Goal: Task Accomplishment & Management: Complete application form

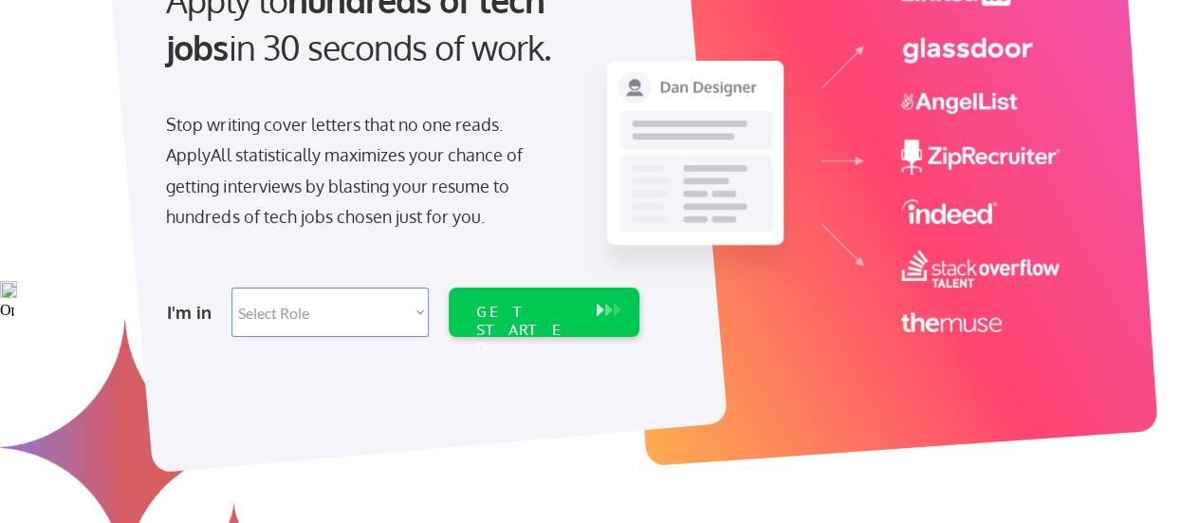
scroll to position [243, 0]
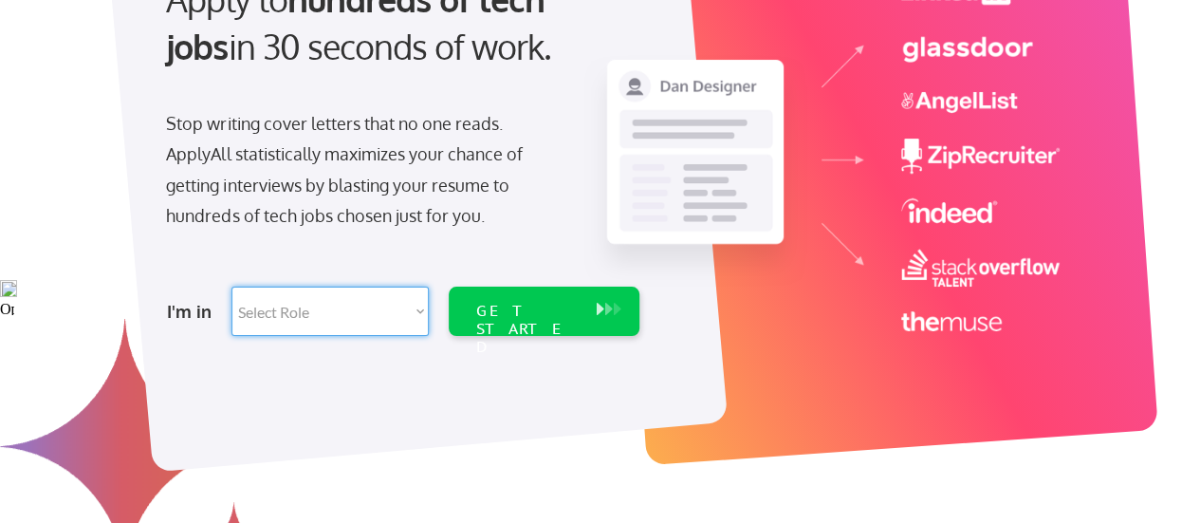
click at [406, 312] on select "Select Role Software Engineering Product Management Customer Success Sales UI/U…" at bounding box center [329, 311] width 197 height 49
select select ""engineering""
click at [231, 287] on select "Select Role Software Engineering Product Management Customer Success Sales UI/U…" at bounding box center [329, 311] width 197 height 49
select select ""engineering""
click at [505, 304] on div "GET STARTED" at bounding box center [526, 329] width 102 height 55
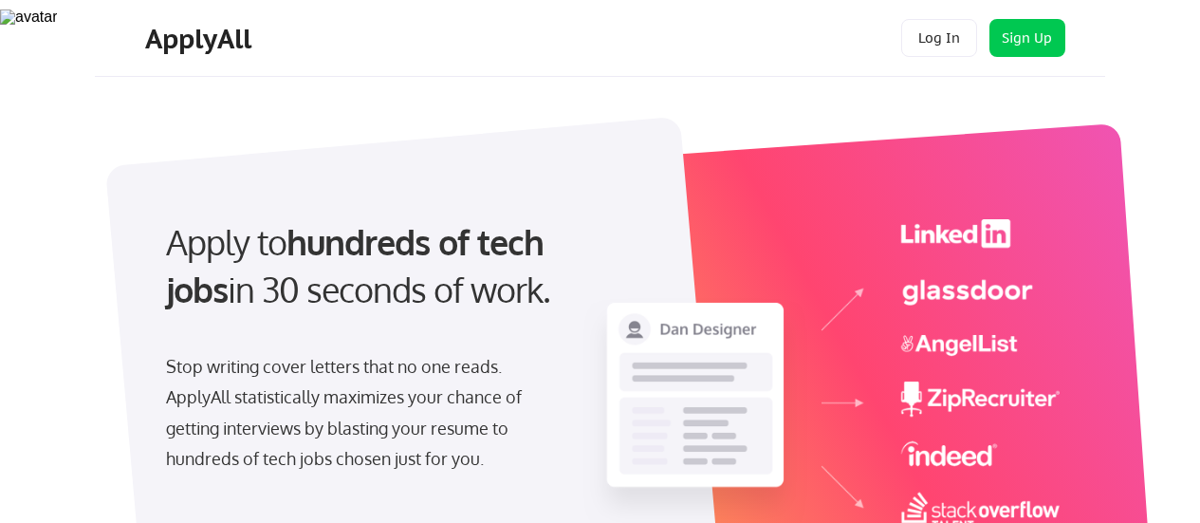
select select ""engineering""
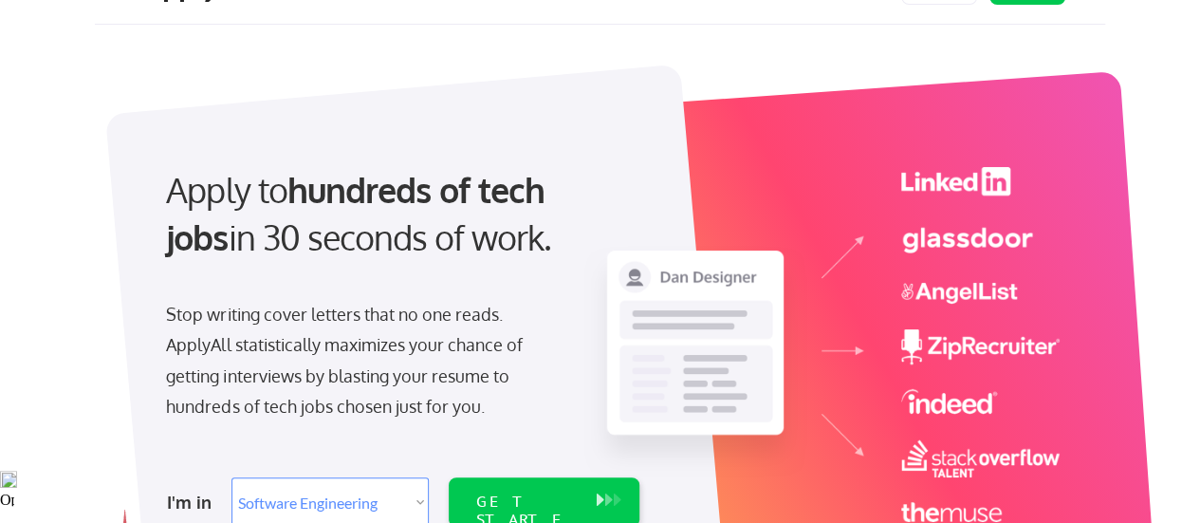
scroll to position [51, 0]
click at [494, 308] on div "Stop writing cover letters that no one reads. ApplyAll statistically maximizes …" at bounding box center [361, 361] width 390 height 123
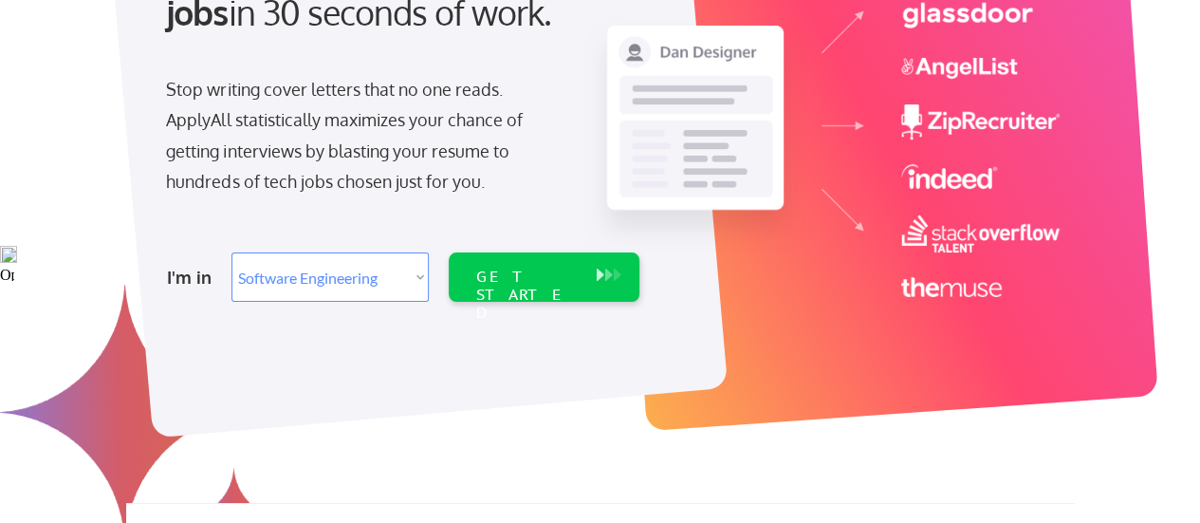
scroll to position [278, 0]
click at [621, 272] on button at bounding box center [616, 274] width 19 height 21
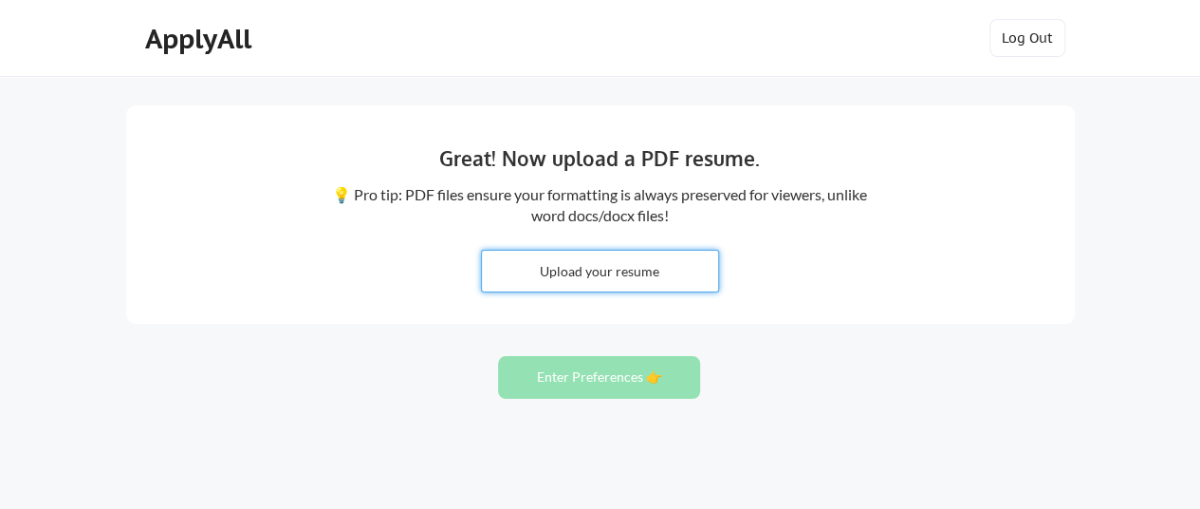
click at [601, 262] on input "file" at bounding box center [600, 270] width 236 height 41
type input "C:\fakepath\Siva nagaraju Parimisetty AI-ML (9+ exp).pdf"
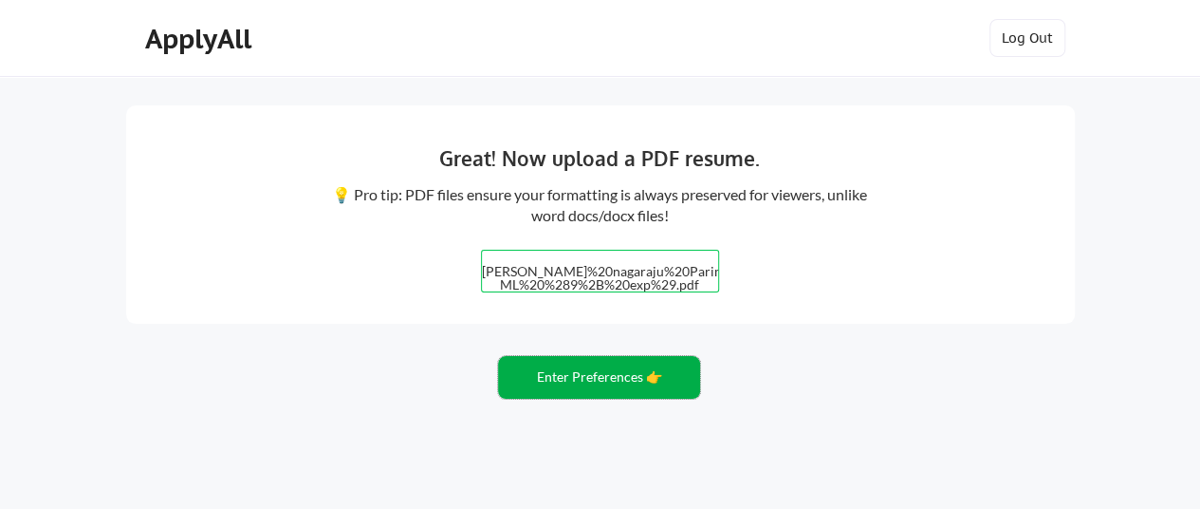
click at [583, 382] on button "Enter Preferences 👉" at bounding box center [599, 377] width 202 height 43
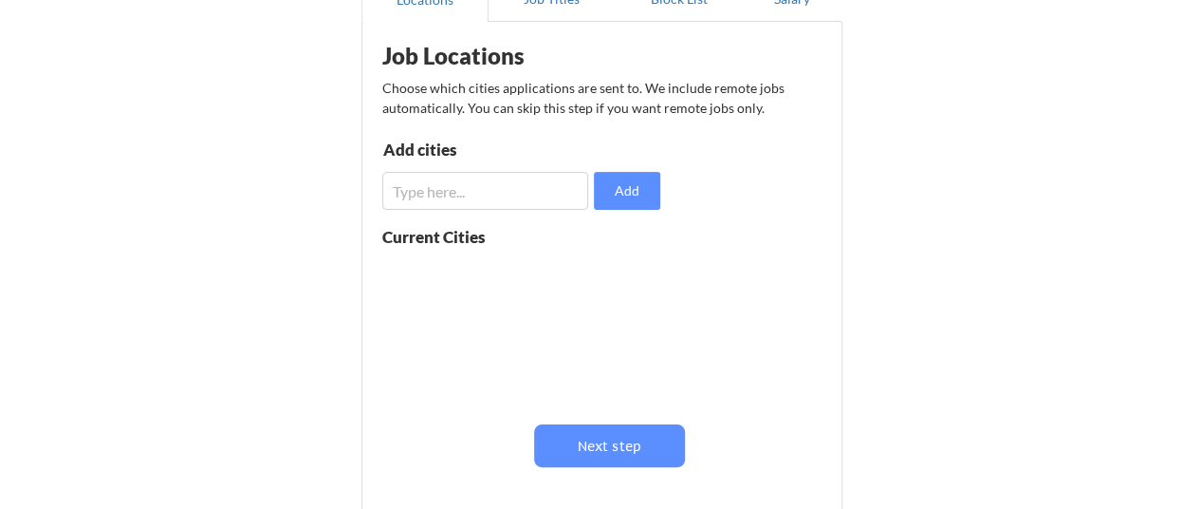
scroll to position [212, 0]
click at [503, 194] on input "input" at bounding box center [485, 190] width 207 height 38
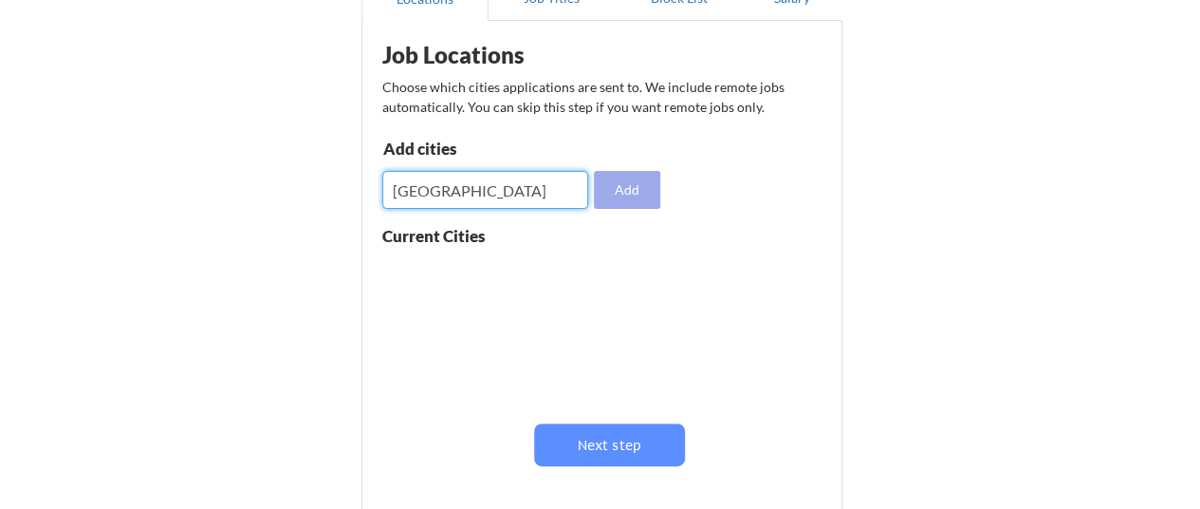
type input "Chicago"
click at [623, 193] on button "Add" at bounding box center [627, 190] width 66 height 38
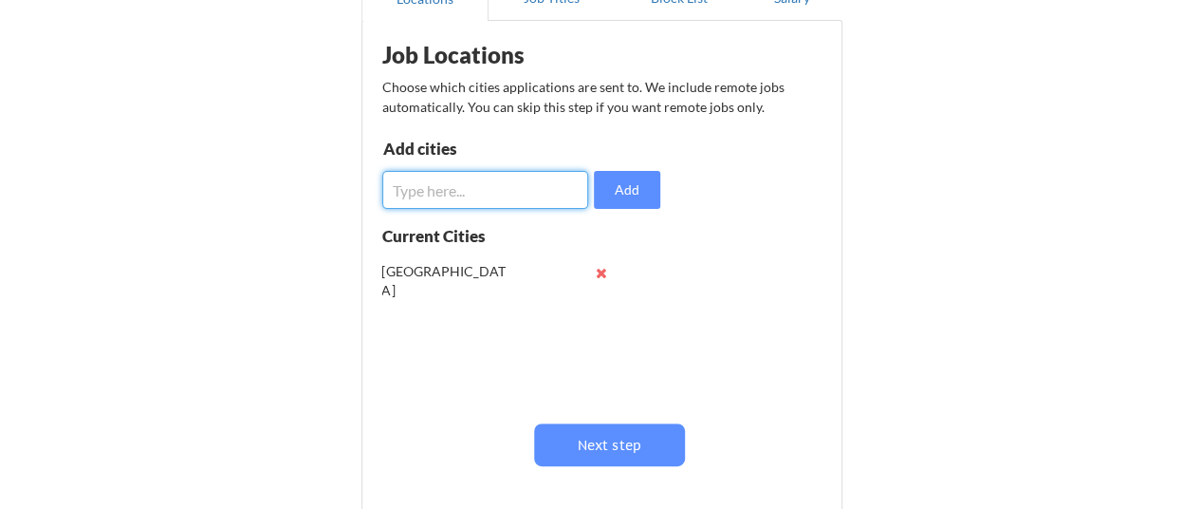
click at [456, 197] on input "input" at bounding box center [485, 190] width 207 height 38
type input "California"
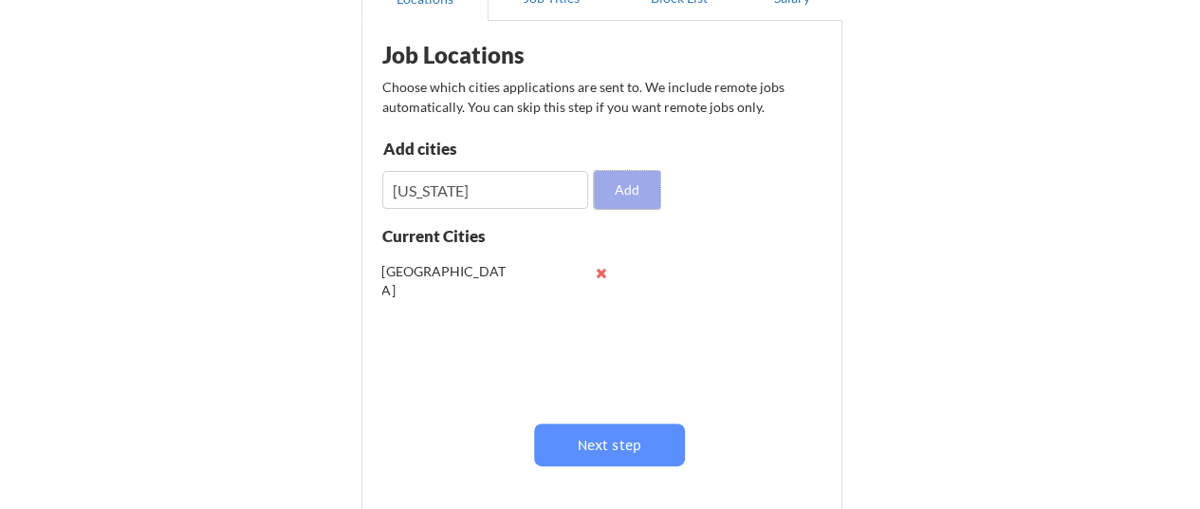
click at [610, 198] on button "Add" at bounding box center [627, 190] width 66 height 38
click at [456, 204] on input "input" at bounding box center [485, 190] width 207 height 38
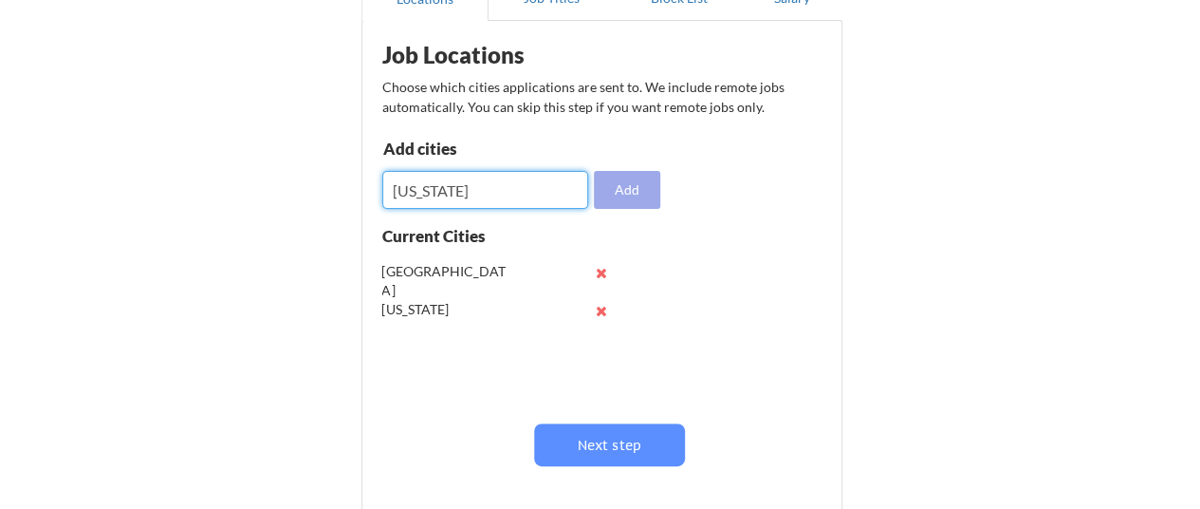
type input "texas"
click at [636, 191] on button "Add" at bounding box center [627, 190] width 66 height 38
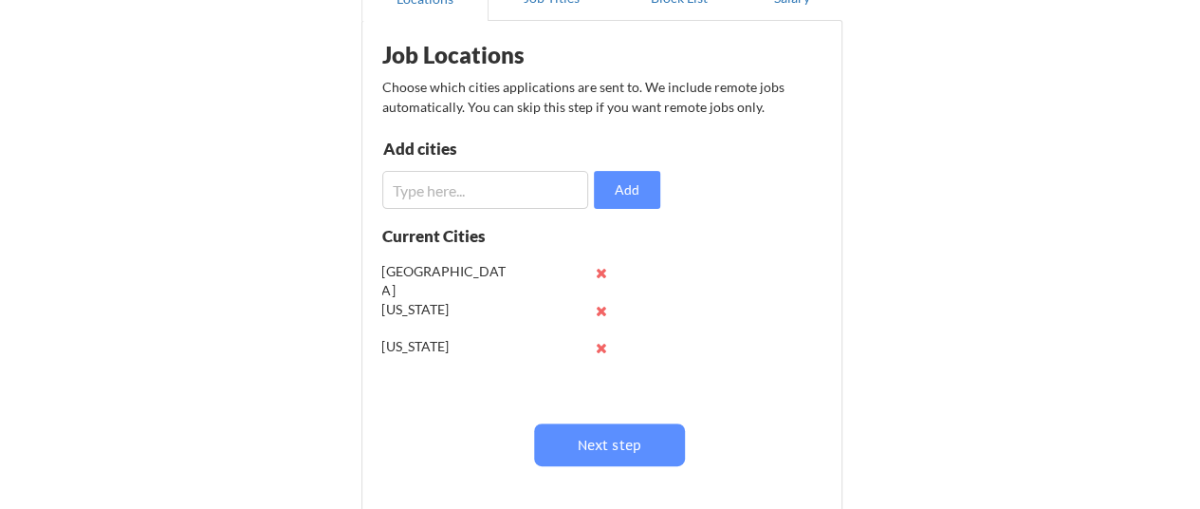
scroll to position [0, 0]
click at [458, 197] on input "input" at bounding box center [485, 190] width 207 height 38
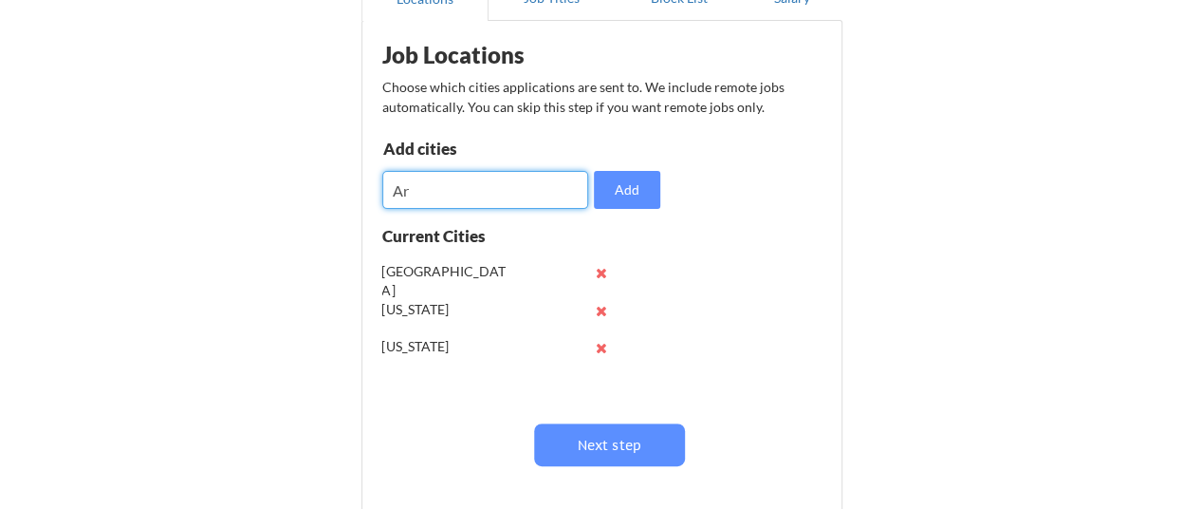
type input "A"
type input "p"
type input "New York"
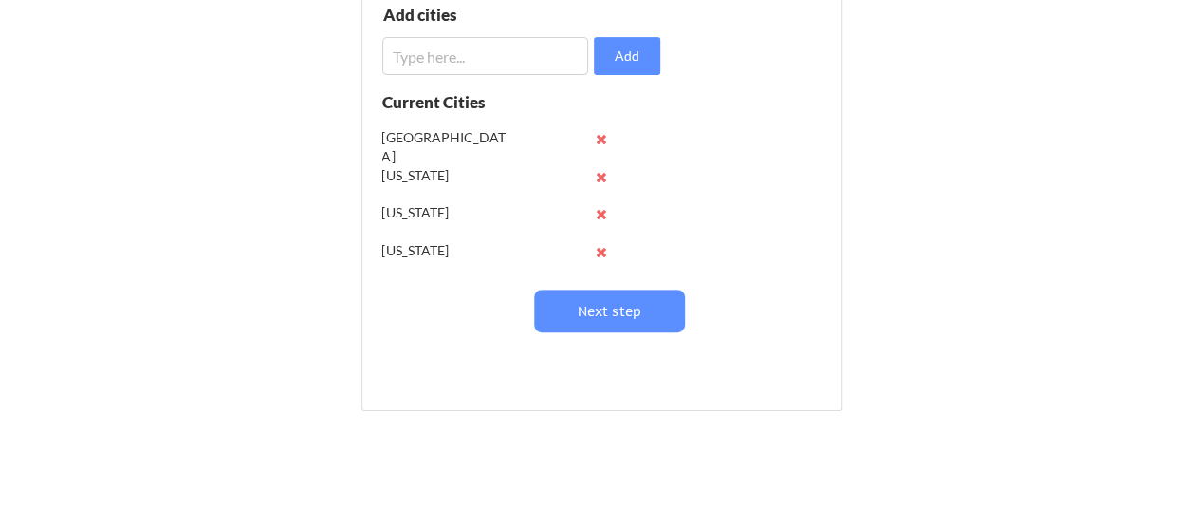
scroll to position [346, 0]
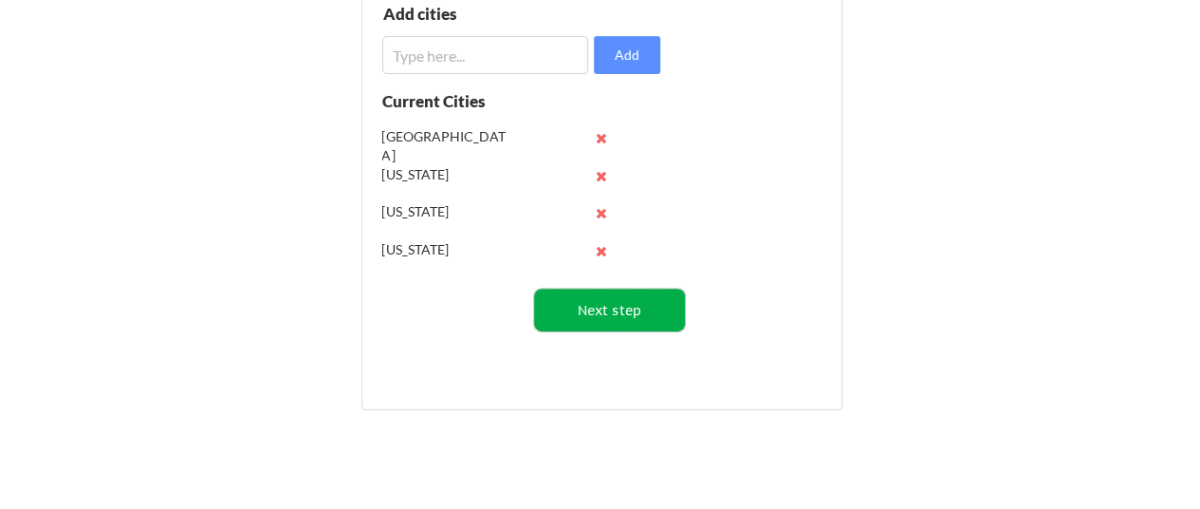
click at [599, 299] on button "Next step" at bounding box center [609, 309] width 151 height 43
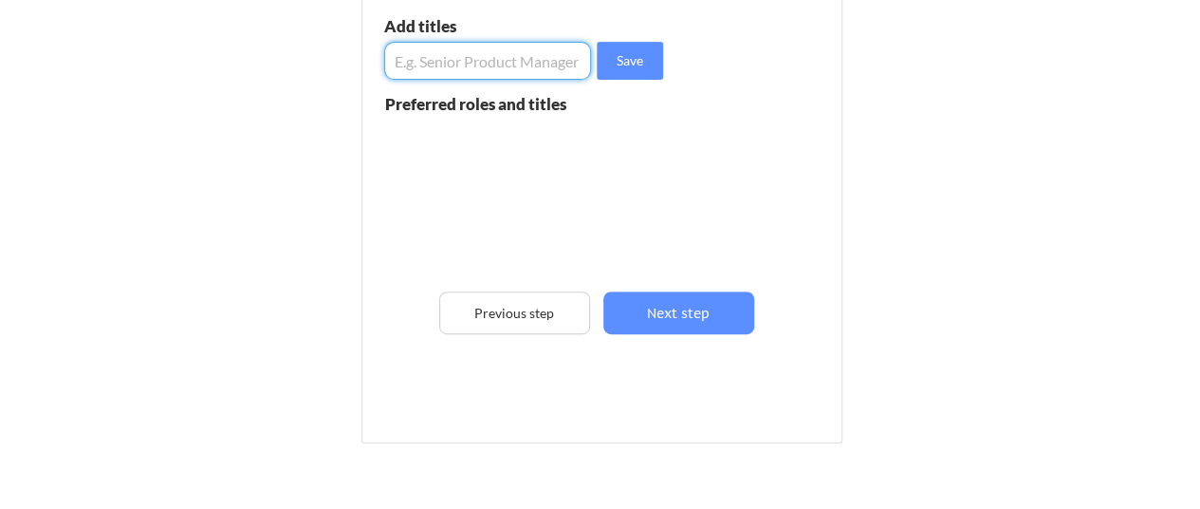
click at [444, 67] on input "input" at bounding box center [488, 61] width 208 height 38
type input "D"
type input "AI Engineer"
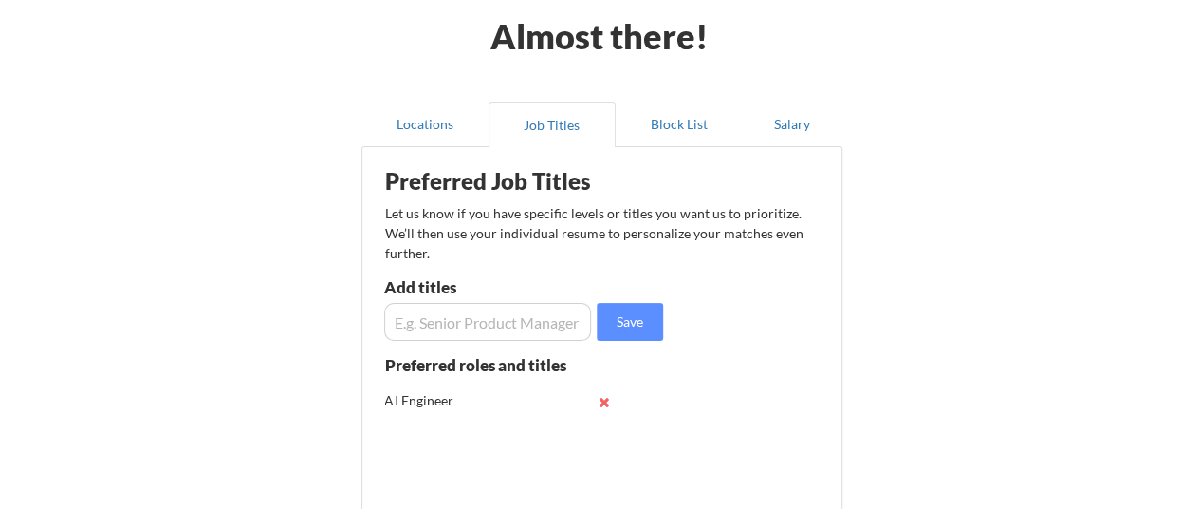
scroll to position [89, 0]
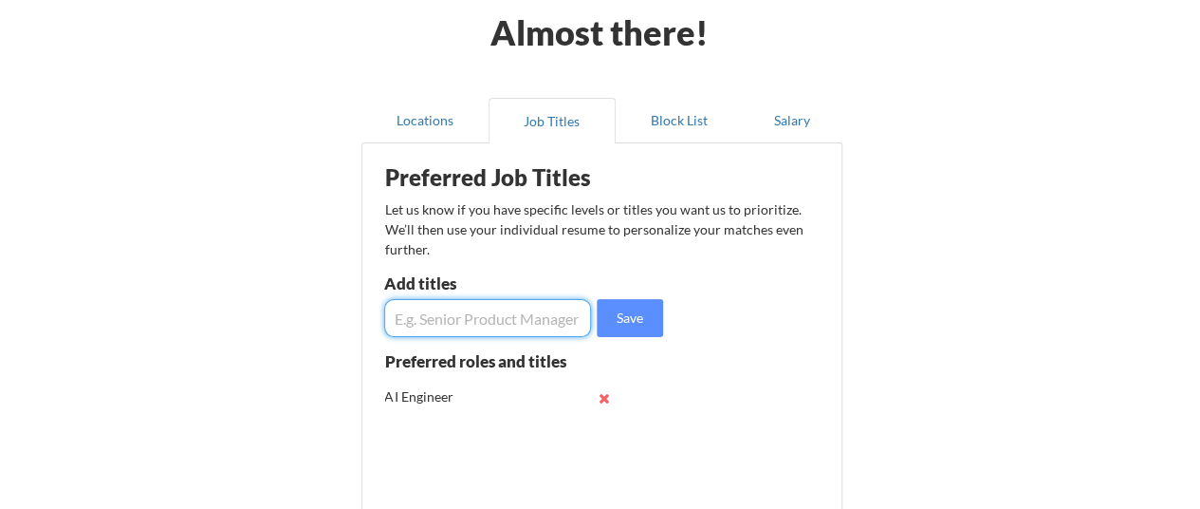
click at [450, 317] on input "input" at bounding box center [488, 318] width 208 height 38
type input "AI ML"
click at [450, 317] on input "input" at bounding box center [488, 318] width 208 height 38
type input "S"
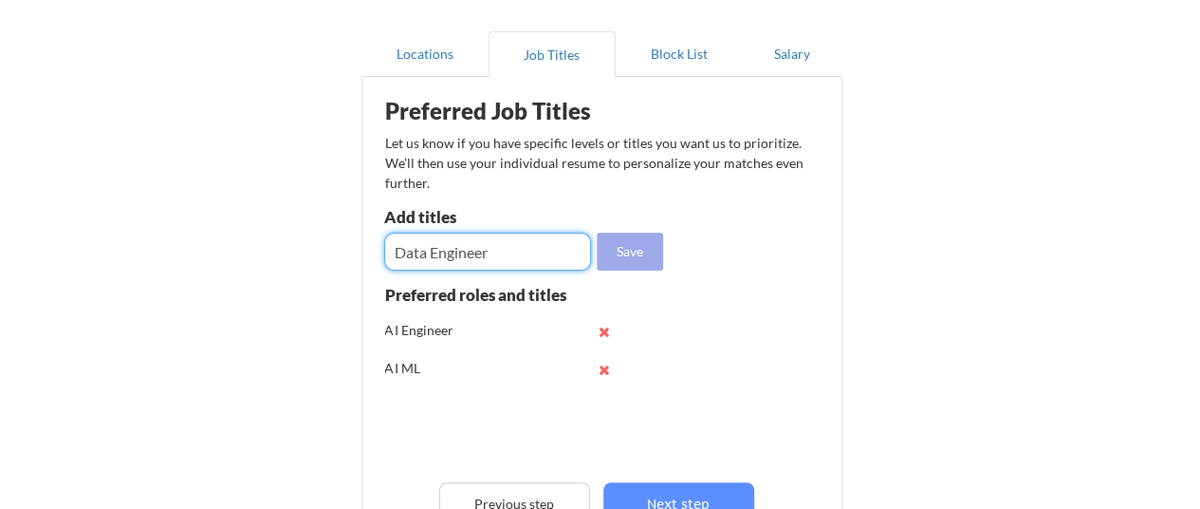
type input "Data Engineer"
click at [641, 251] on button "Save" at bounding box center [630, 251] width 66 height 38
click at [517, 242] on input "input" at bounding box center [488, 251] width 208 height 38
click at [478, 259] on input "input" at bounding box center [488, 251] width 208 height 38
paste input "Data Scientist"
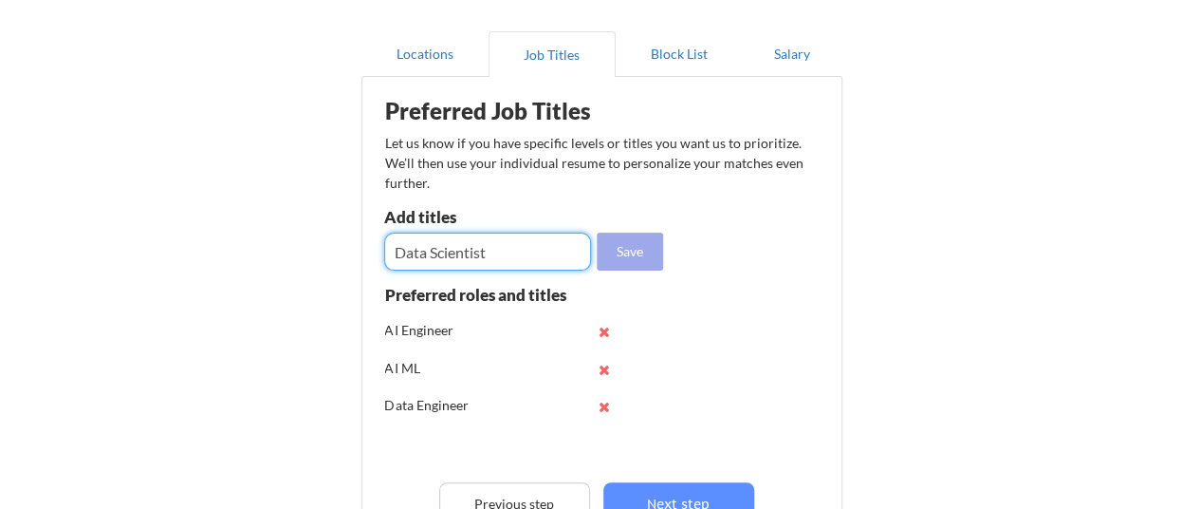
type input "Data Scientist"
click at [630, 261] on button "Save" at bounding box center [630, 251] width 66 height 38
drag, startPoint x: 507, startPoint y: 268, endPoint x: 497, endPoint y: 262, distance: 11.6
click at [497, 262] on input "input" at bounding box center [488, 251] width 208 height 38
paste input "Python Developer"
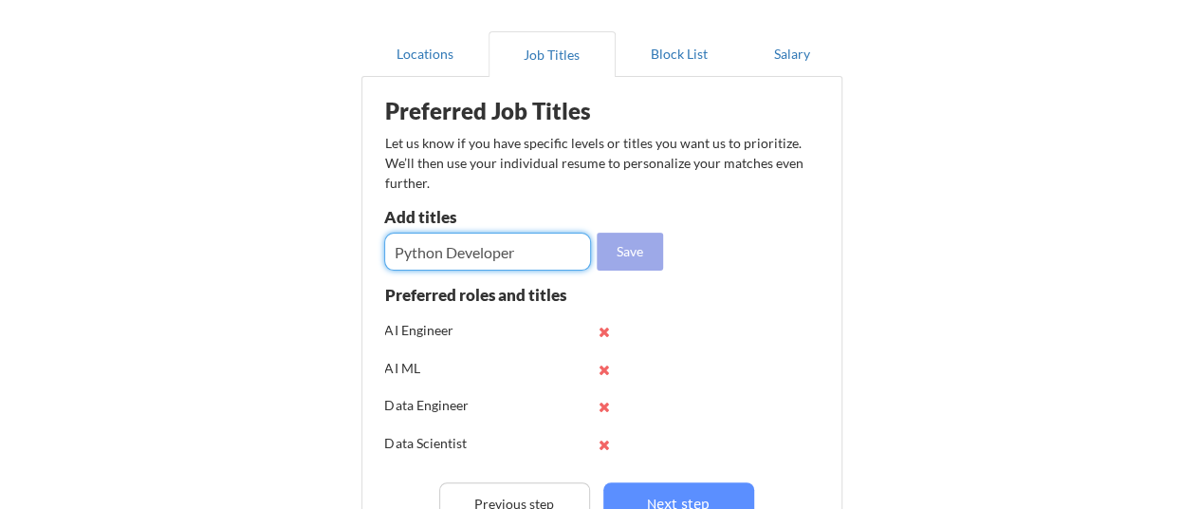
type input "Python Developer"
click at [631, 255] on button "Save" at bounding box center [630, 251] width 66 height 38
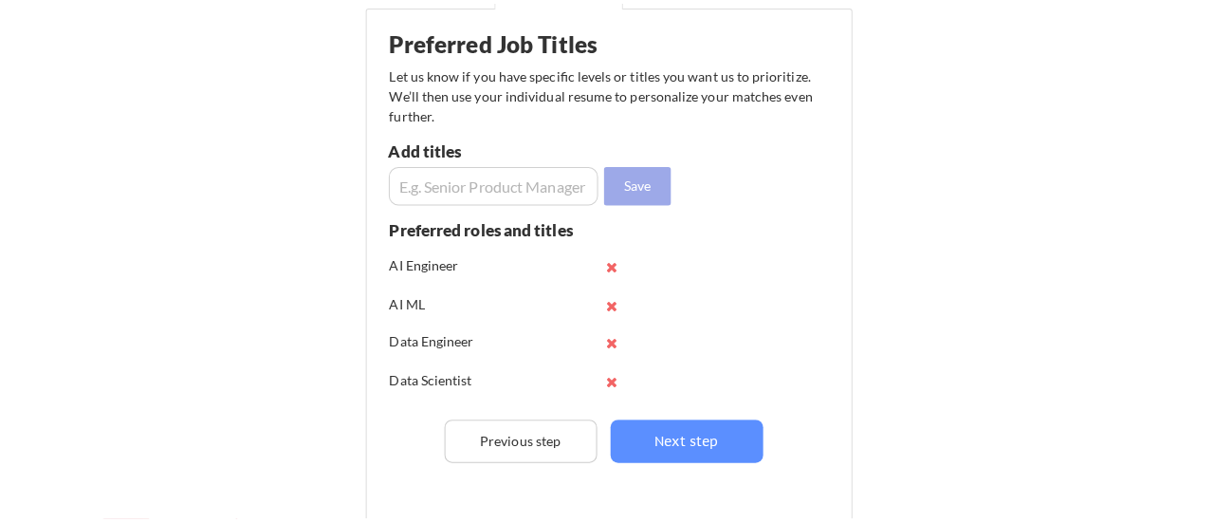
scroll to position [228, 0]
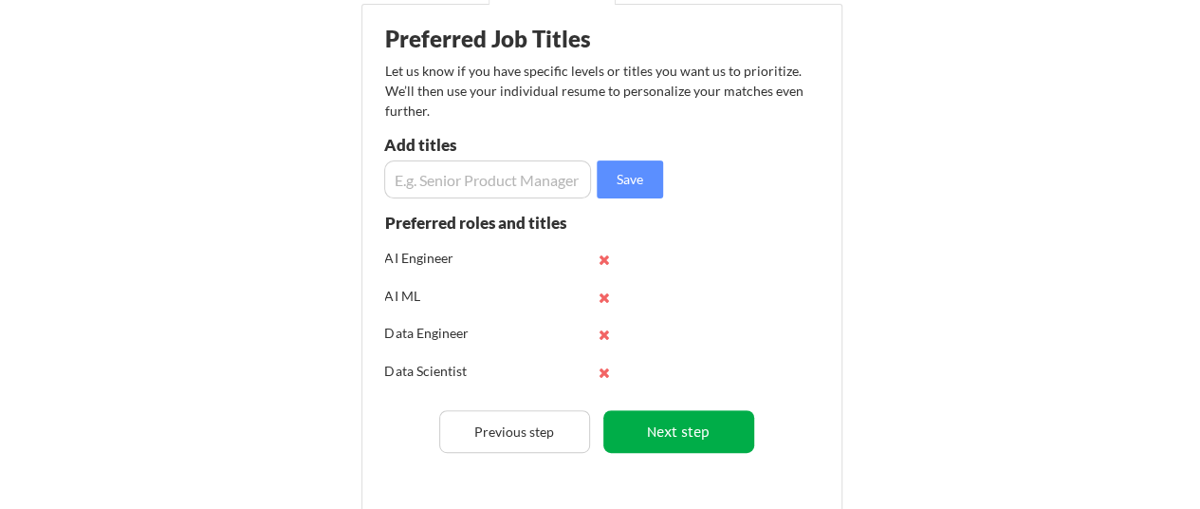
click at [668, 427] on button "Next step" at bounding box center [678, 431] width 151 height 43
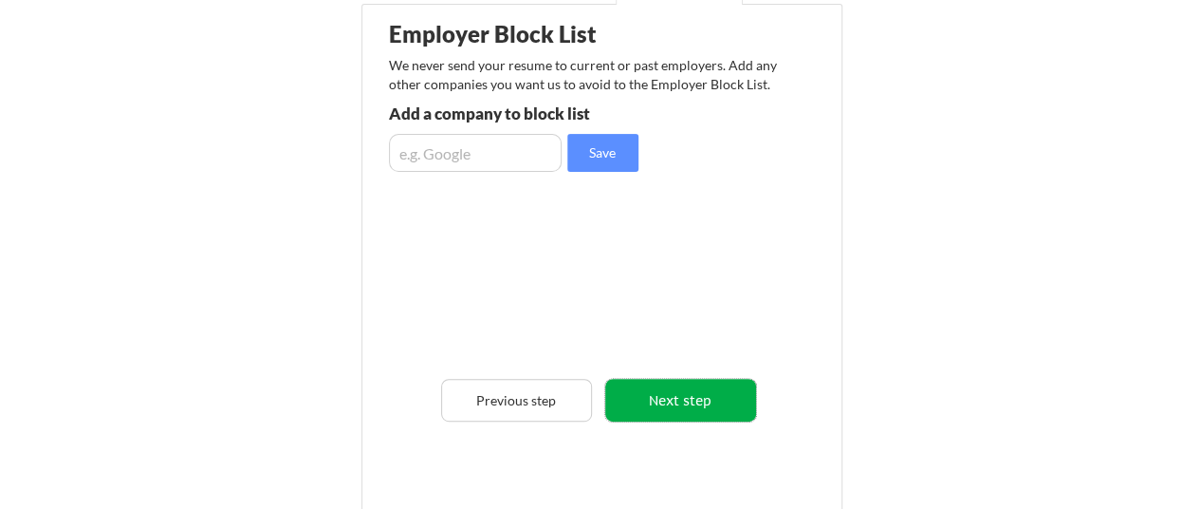
click at [681, 403] on button "Next step" at bounding box center [680, 400] width 151 height 43
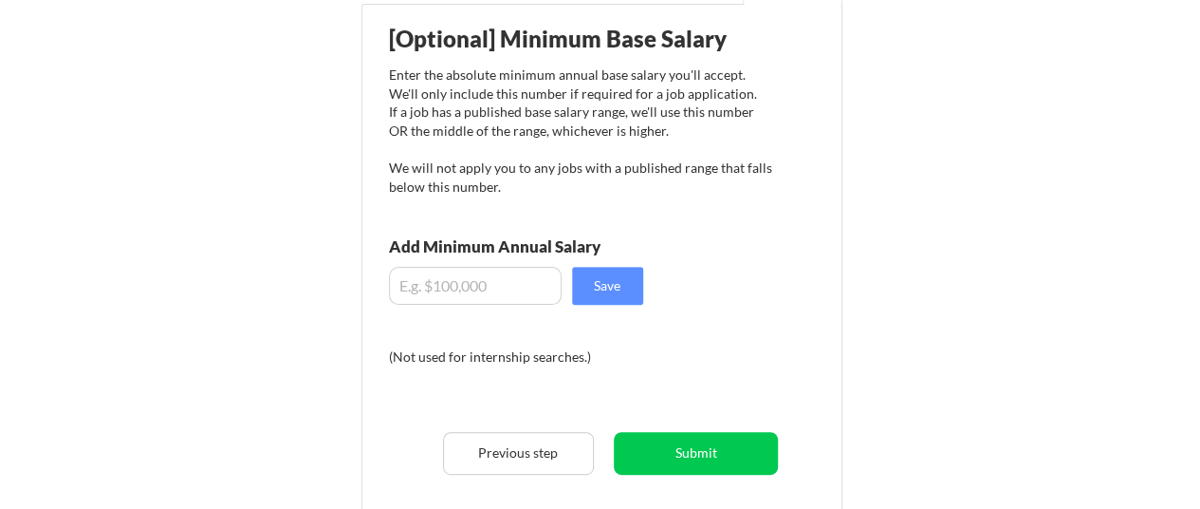
click at [469, 284] on input "input" at bounding box center [475, 286] width 173 height 38
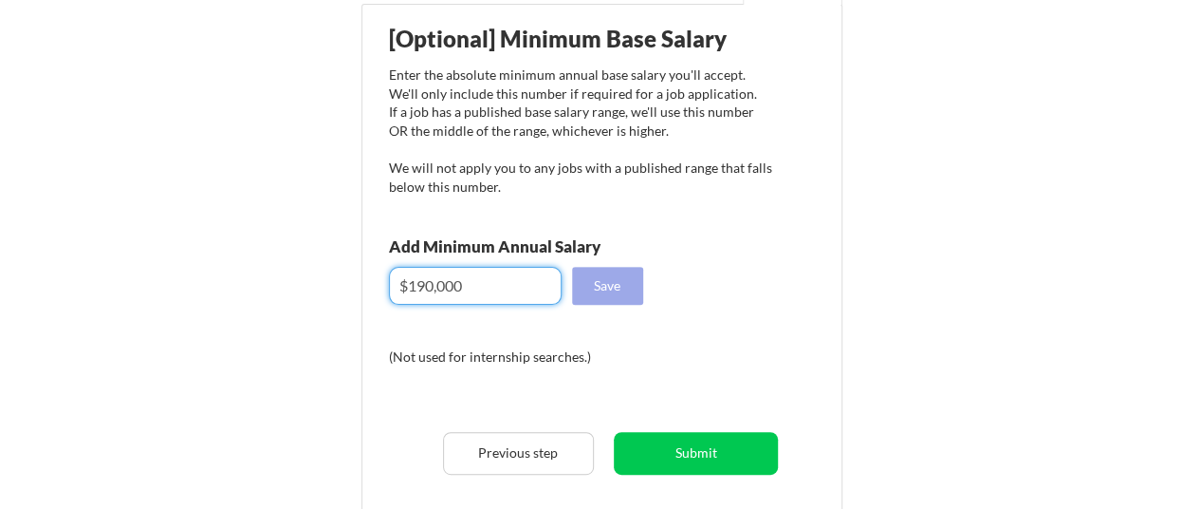
type input "$190,000"
click at [607, 280] on button "Save" at bounding box center [607, 286] width 71 height 38
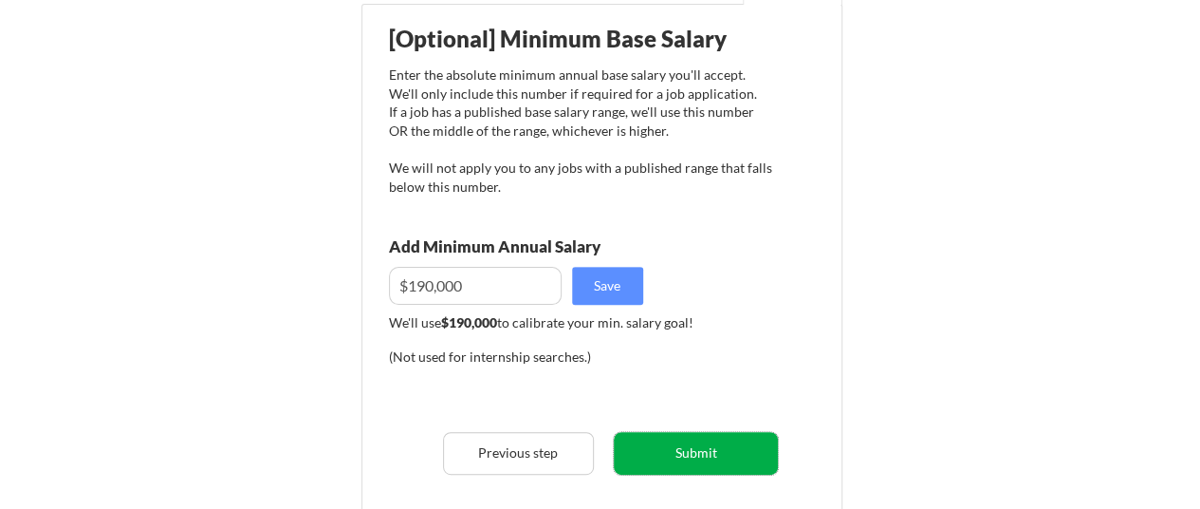
click at [671, 460] on button "Submit" at bounding box center [696, 453] width 164 height 43
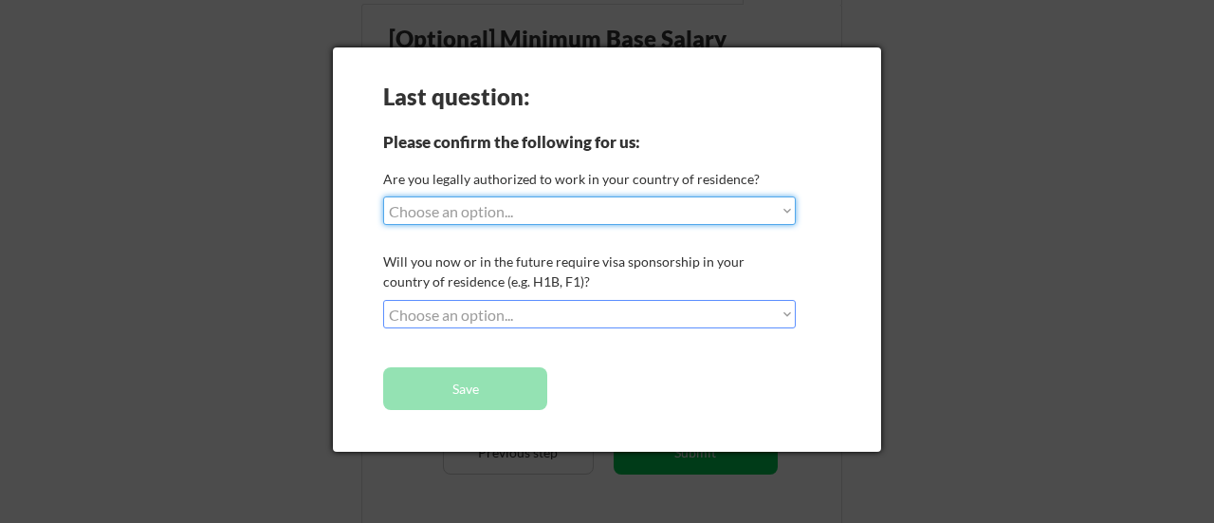
click at [596, 206] on select "Choose an option... Yes, I am a US Citizen Yes, I am a Canadian Citizen Yes, I …" at bounding box center [589, 210] width 413 height 28
click at [383, 196] on select "Choose an option... Yes, I am a US Citizen Yes, I am a Canadian Citizen Yes, I …" at bounding box center [589, 210] width 413 height 28
click at [525, 213] on select "Choose an option... Yes, I am a US Citizen Yes, I am a Canadian Citizen Yes, I …" at bounding box center [589, 210] width 413 height 28
select select ""yes__i_am_an_other_permanent_resident""
click at [383, 196] on select "Choose an option... Yes, I am a US Citizen Yes, I am a Canadian Citizen Yes, I …" at bounding box center [589, 210] width 413 height 28
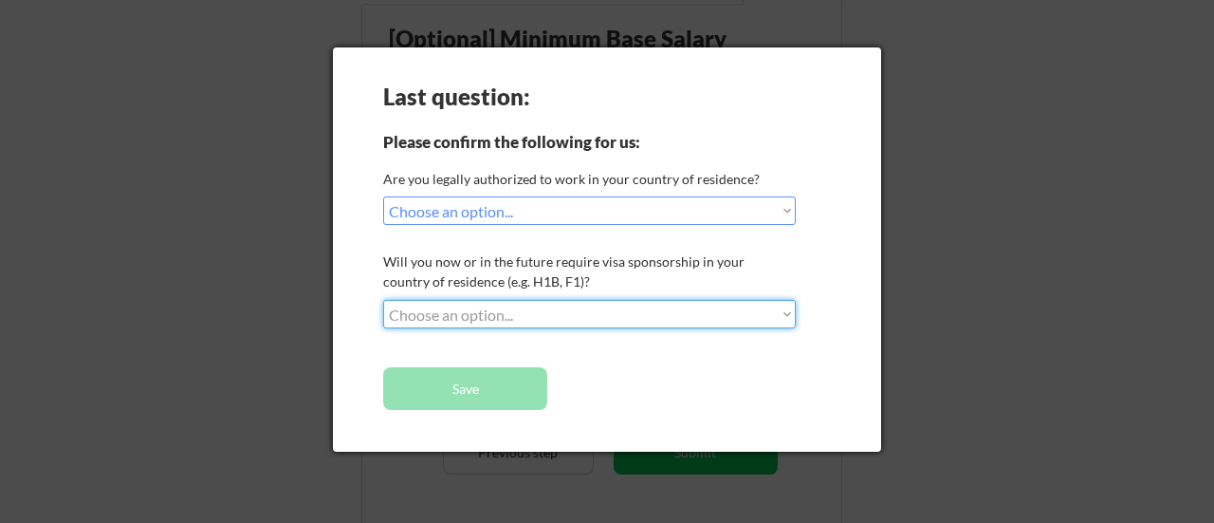
click at [562, 311] on select "Choose an option... No, I will not need sponsorship Yes, I will need sponsorship" at bounding box center [589, 314] width 413 height 28
select select ""no__i_will_not_need_sponsorship""
click at [383, 300] on select "Choose an option... No, I will not need sponsorship Yes, I will need sponsorship" at bounding box center [589, 314] width 413 height 28
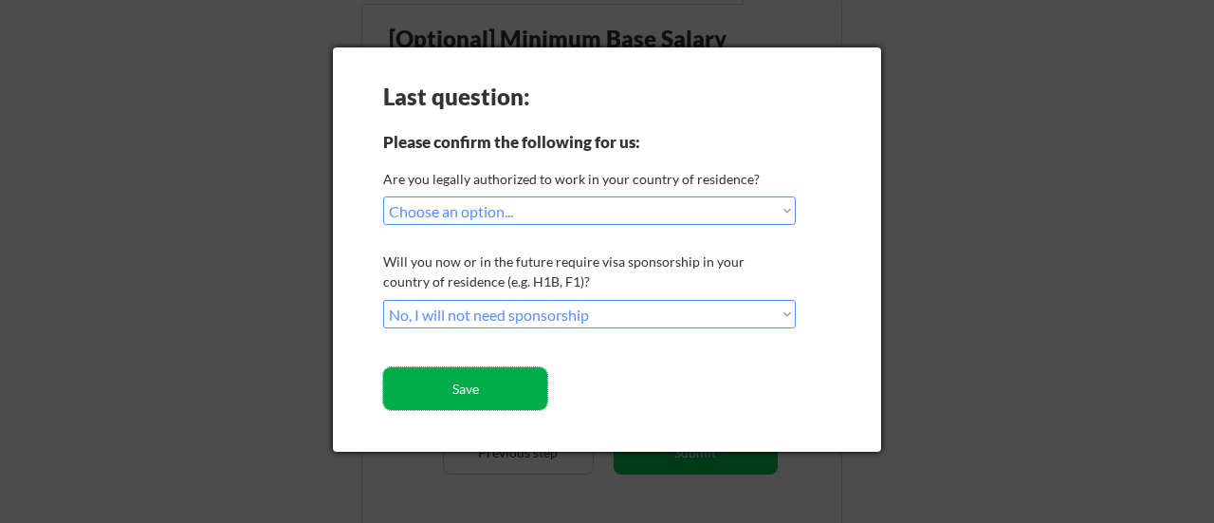
click at [514, 385] on button "Save" at bounding box center [465, 388] width 164 height 43
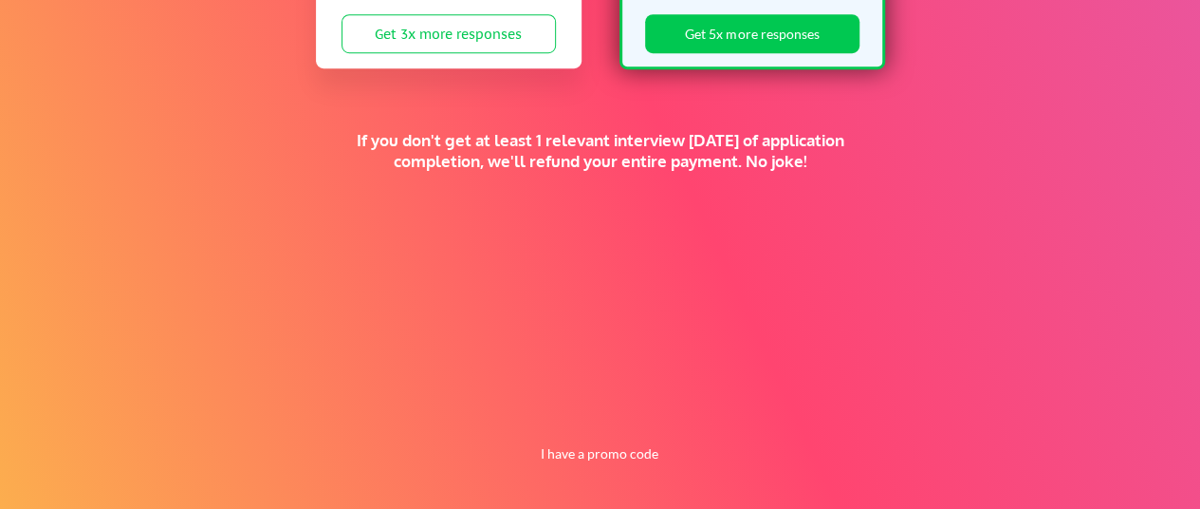
scroll to position [604, 0]
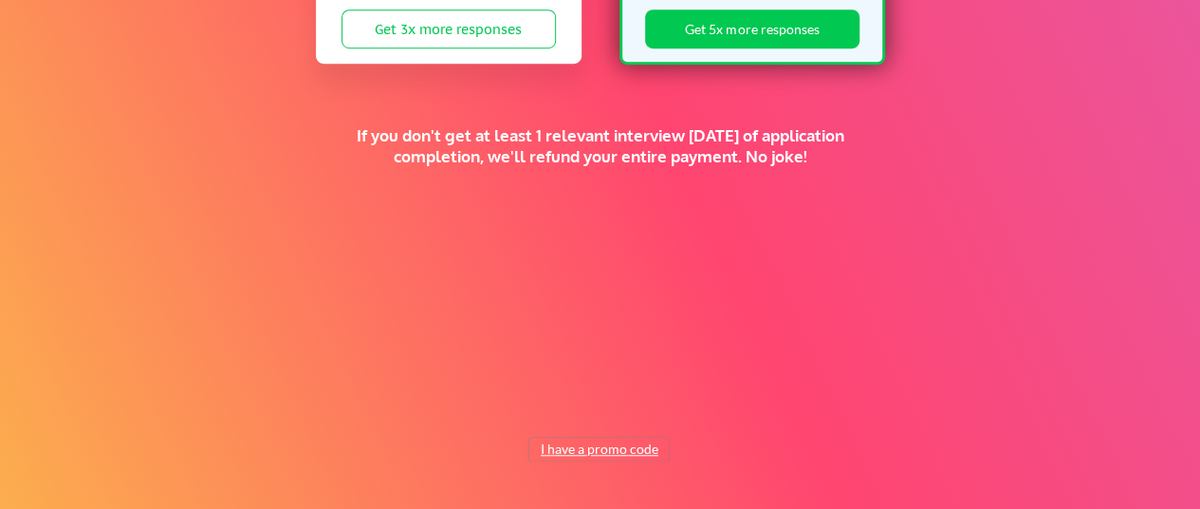
click at [553, 449] on button "I have a promo code" at bounding box center [598, 448] width 139 height 23
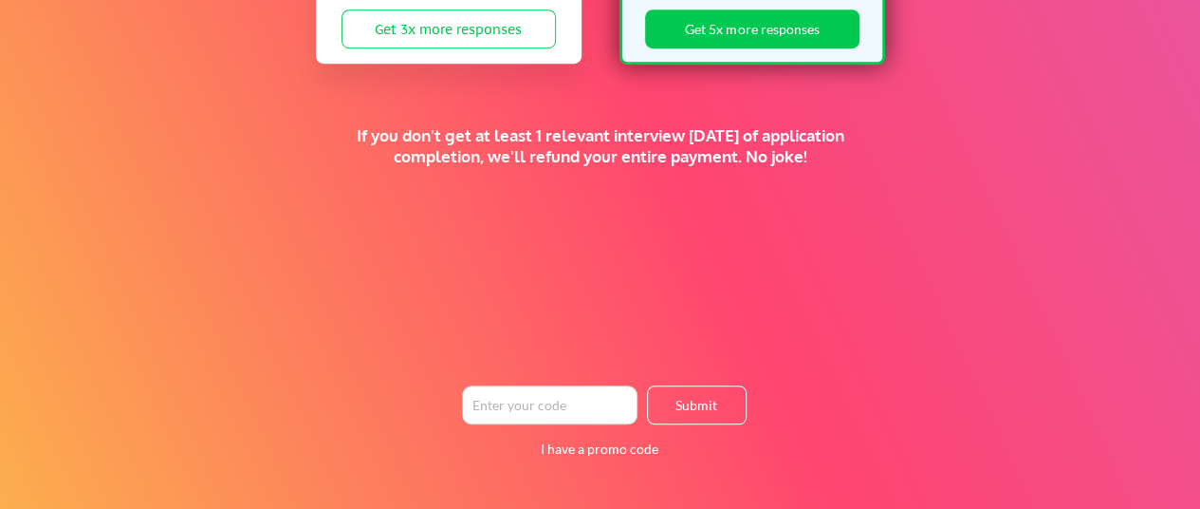
click at [529, 403] on input "input" at bounding box center [550, 404] width 176 height 39
paste input "FACU"
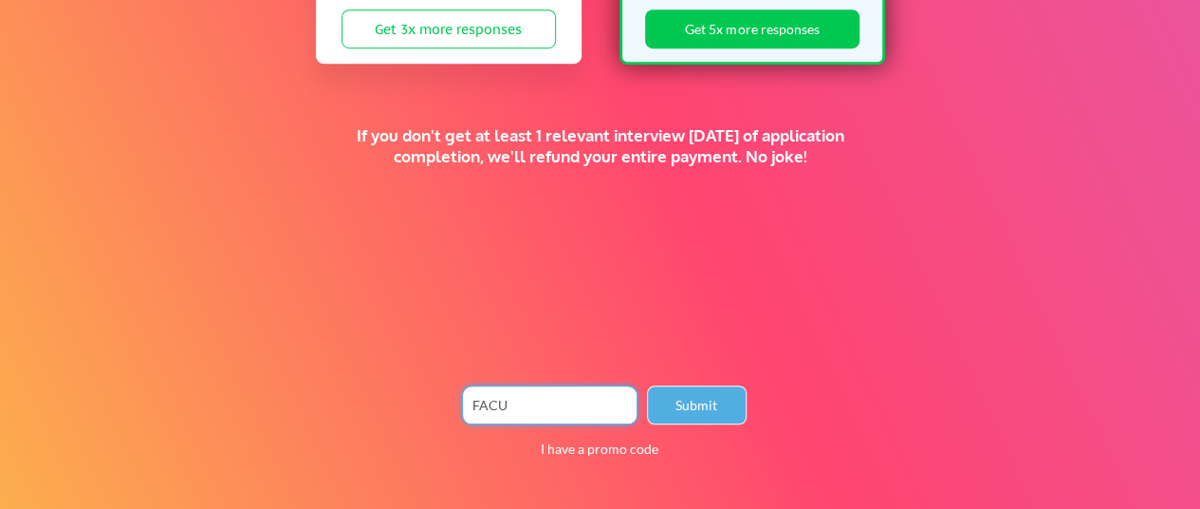
click at [675, 405] on button "Submit" at bounding box center [697, 404] width 100 height 39
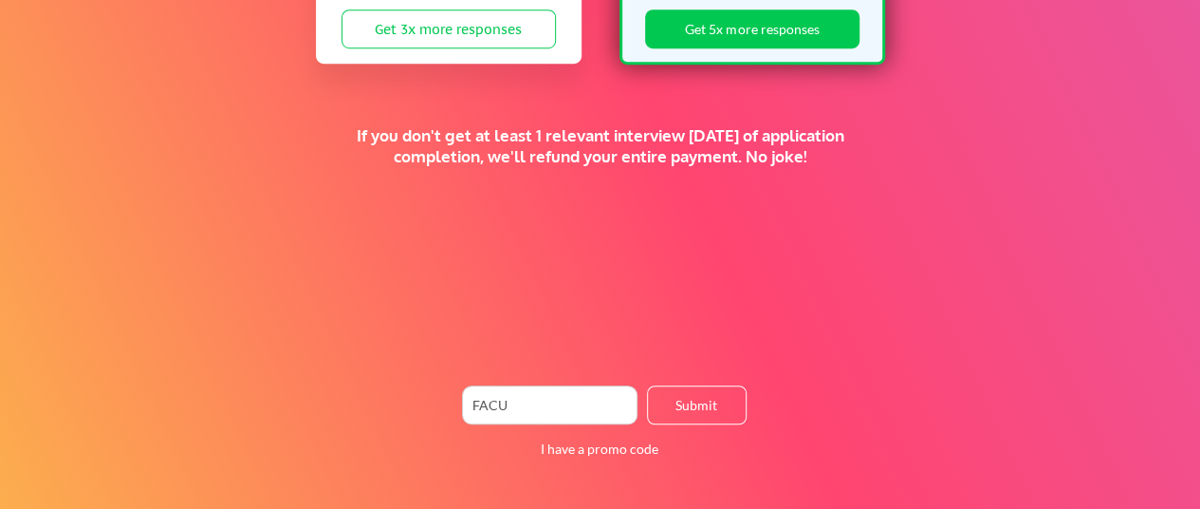
click at [522, 403] on input "input" at bounding box center [550, 404] width 176 height 39
paste input "OY34G87O3QY"
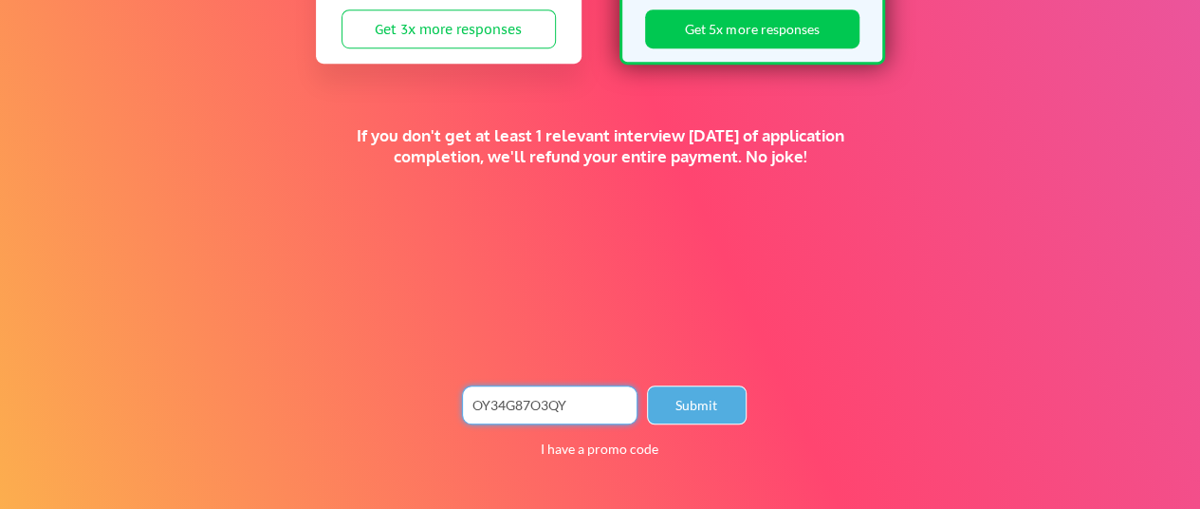
type input "OY34G87O3QY"
click at [703, 400] on button "Submit" at bounding box center [697, 404] width 100 height 39
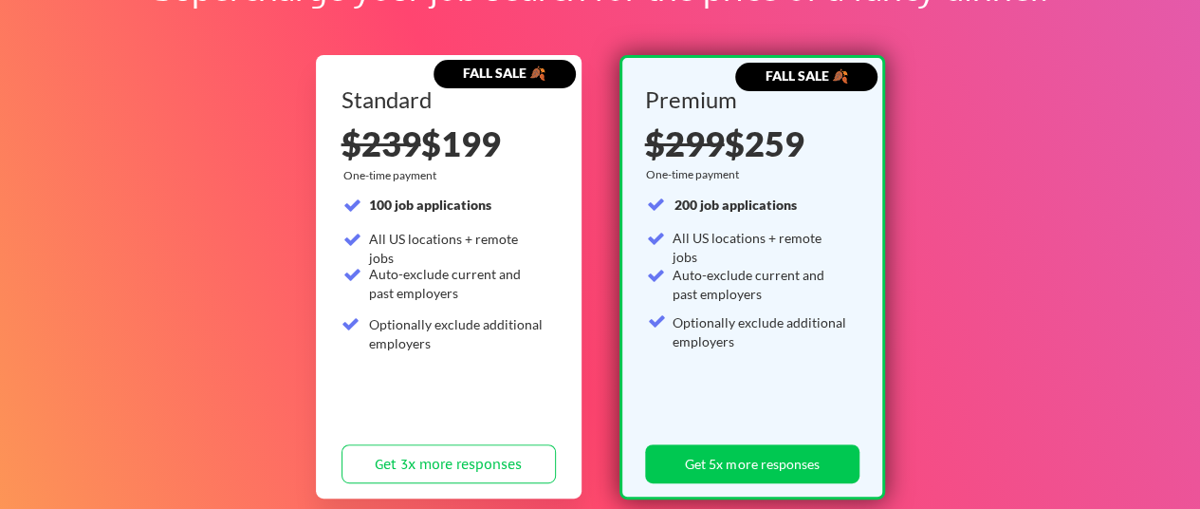
scroll to position [169, 0]
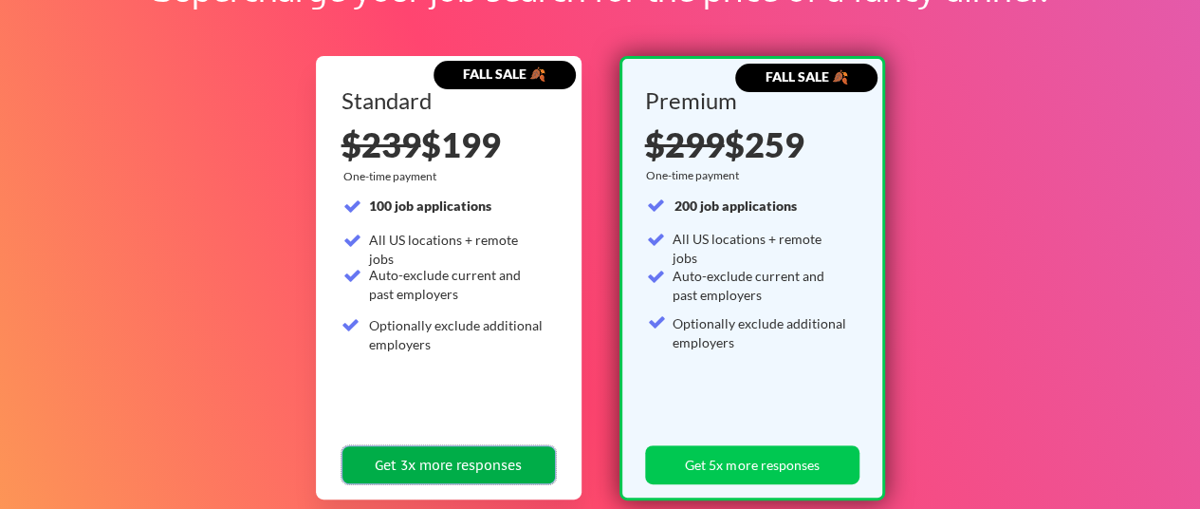
click at [456, 460] on button "Get 3x more responses" at bounding box center [449, 464] width 214 height 39
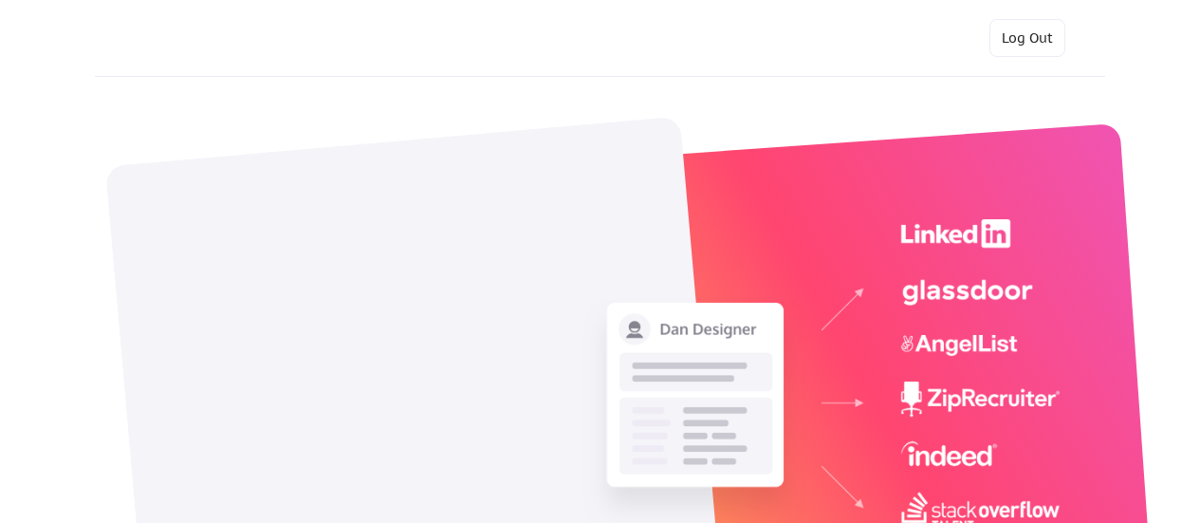
select select ""engineering""
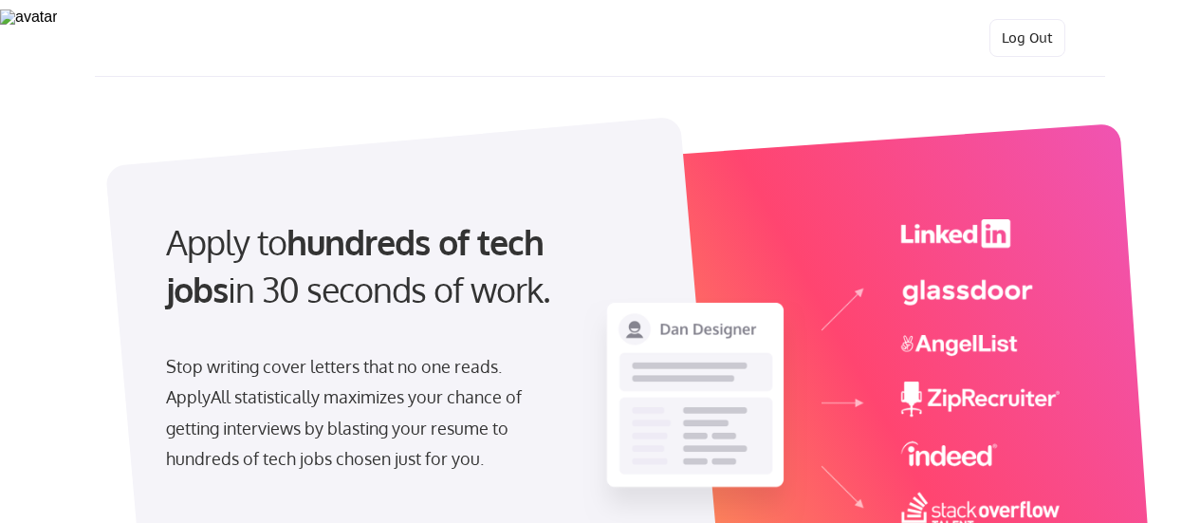
select select ""engineering""
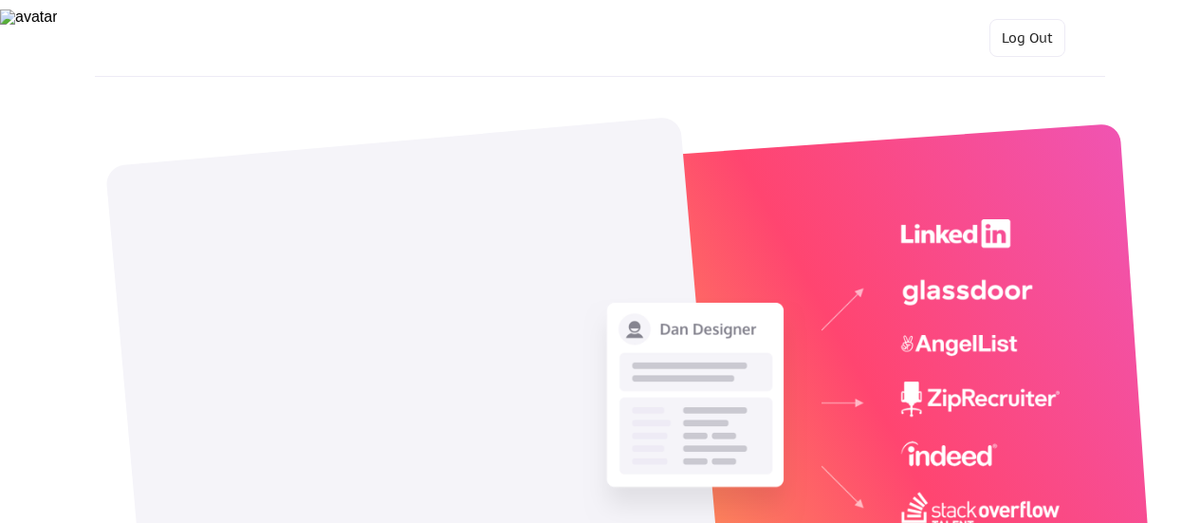
select select ""engineering""
